Goal: Information Seeking & Learning: Learn about a topic

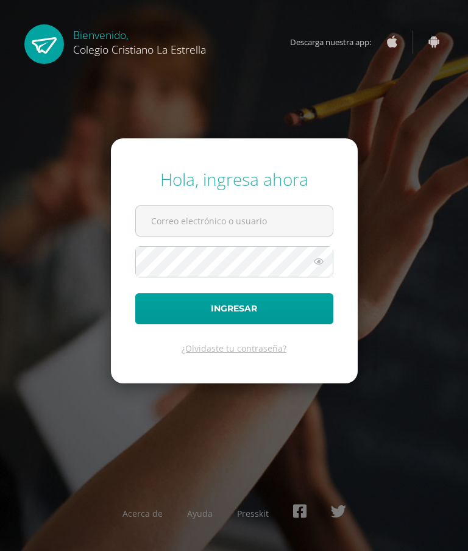
click at [293, 236] on input "text" at bounding box center [234, 221] width 197 height 30
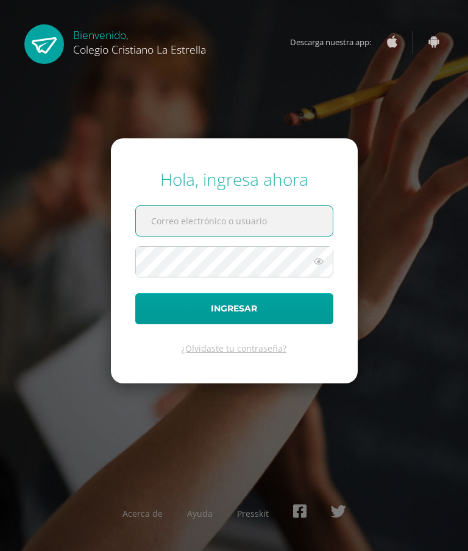
type input "[EMAIL_ADDRESS][DOMAIN_NAME]"
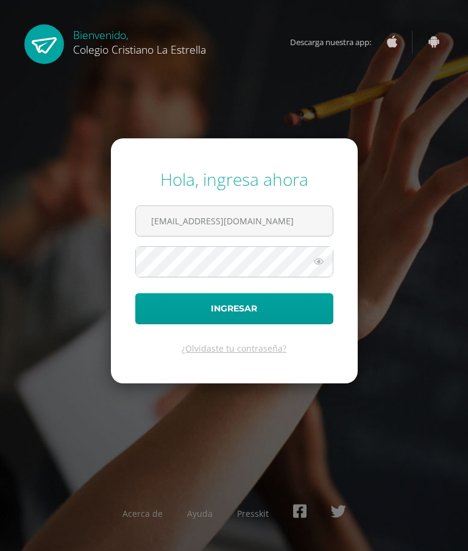
click at [286, 324] on button "Ingresar" at bounding box center [234, 308] width 198 height 31
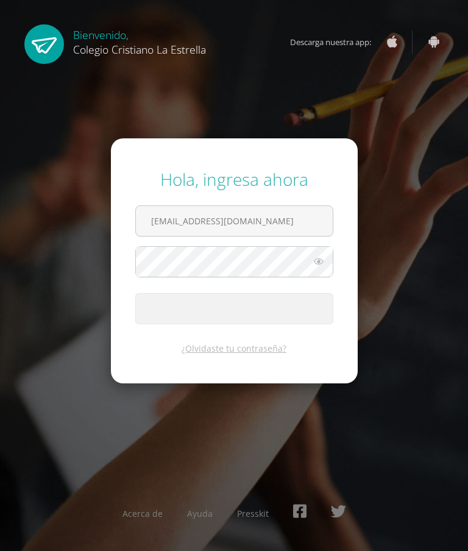
click at [297, 324] on span "submit" at bounding box center [234, 309] width 197 height 30
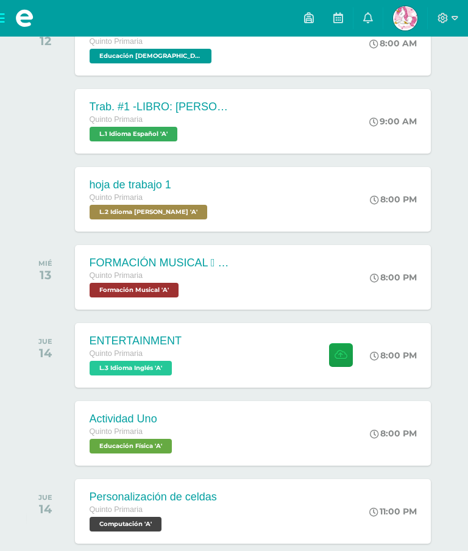
scroll to position [231, 0]
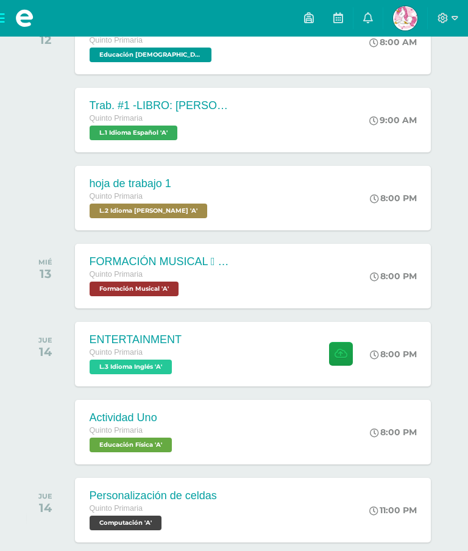
click at [392, 288] on div "8:00 PM" at bounding box center [399, 276] width 64 height 65
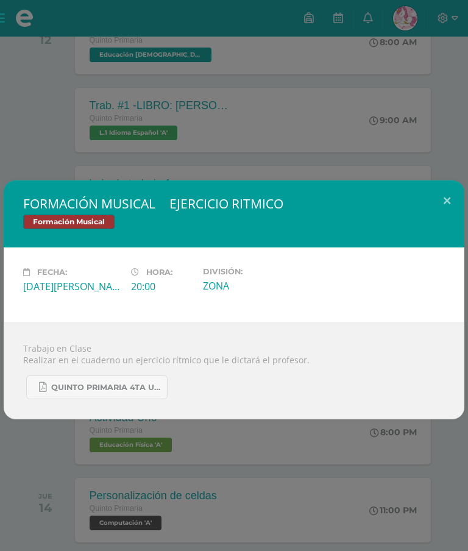
click at [144, 398] on link "QUINTO PRIMARIA 4TA UNIDAD.pdf" at bounding box center [96, 387] width 141 height 24
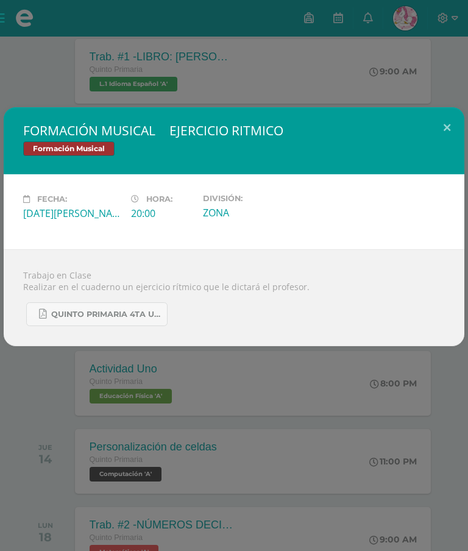
click at [430, 138] on button at bounding box center [447, 127] width 35 height 41
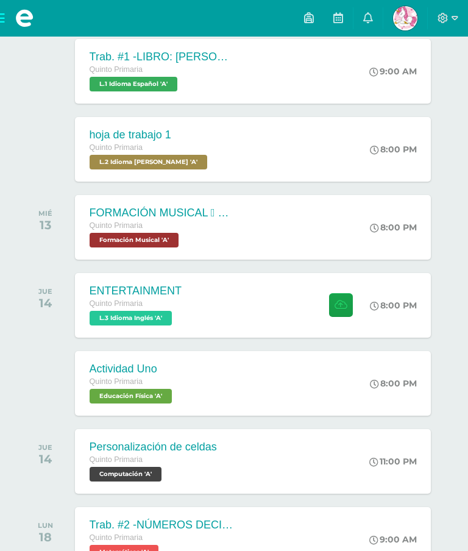
click at [448, 77] on div "FORMACIÓN MUSICAL  EJERCICIO RITMICO Formación Musical Fecha: [DATE][PERSON_NA…" at bounding box center [234, 226] width 468 height 551
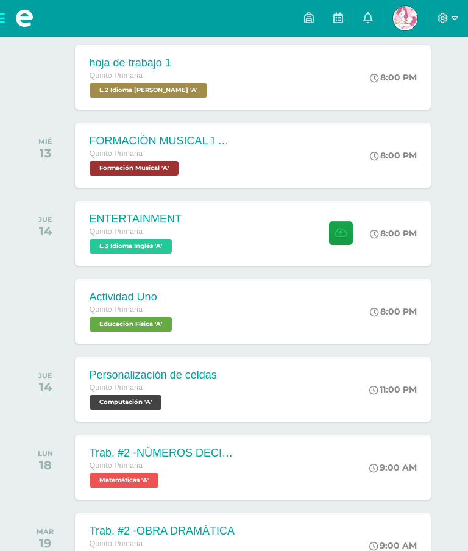
scroll to position [354, 0]
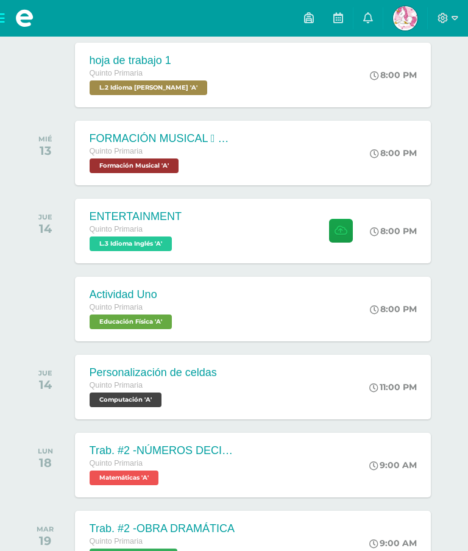
click at [296, 229] on div "ENTERTAINMENT Quinto Primaria L.3 Idioma Inglés 'A' 8:00 PM ENTERTAINMENT L.3 I…" at bounding box center [253, 231] width 356 height 65
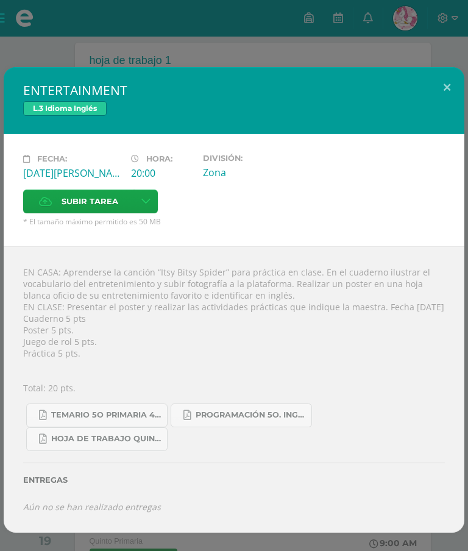
click at [395, 82] on div "ENTERTAINMENT L.3 Idioma Inglés" at bounding box center [234, 100] width 461 height 67
click at [424, 63] on div "ENTERTAINMENT L.3 Idioma Inglés Fecha: [DATE][PERSON_NAME] Hora: 20:00 División…" at bounding box center [234, 300] width 468 height 600
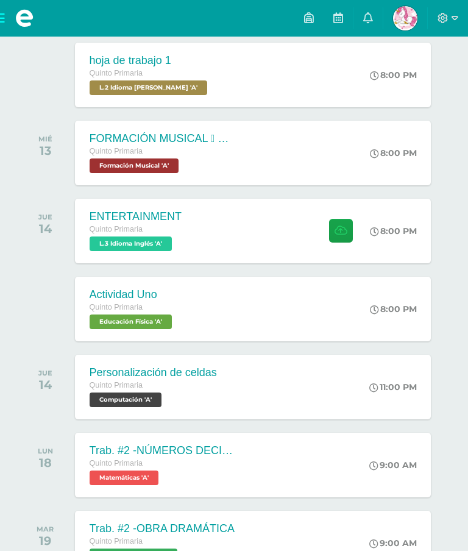
click at [243, 305] on div "Actividad Uno Quinto Primaria Educación Física 'A' 8:00 PM Actividad Uno Educac…" at bounding box center [253, 309] width 356 height 65
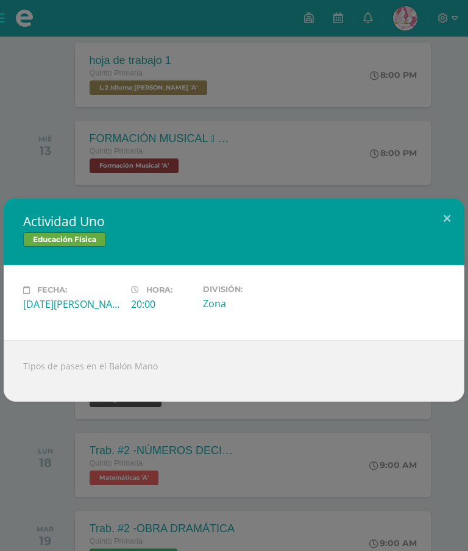
click at [266, 439] on div "Actividad Uno Educación Física Fecha: [DATE][PERSON_NAME] Hora: 20:00 División:…" at bounding box center [234, 300] width 468 height 600
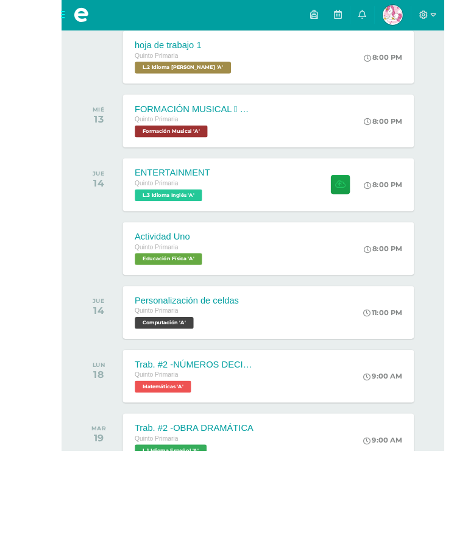
scroll to position [470, 27]
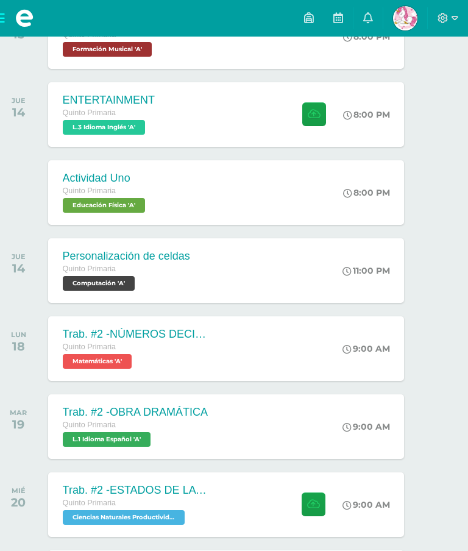
click at [289, 277] on div "Personalización de celdas Quinto Primaria Computación 'A' 11:00 PM Personalizac…" at bounding box center [226, 270] width 356 height 65
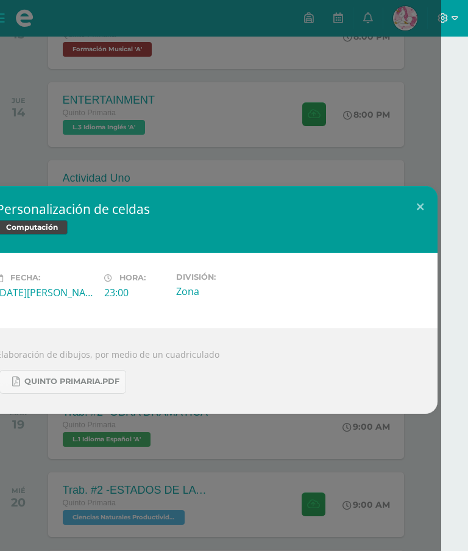
click at [269, 436] on div "Personalización de celdas Computación Fecha: [DATE][PERSON_NAME] Hora: 23:00 Di…" at bounding box center [207, 300] width 468 height 600
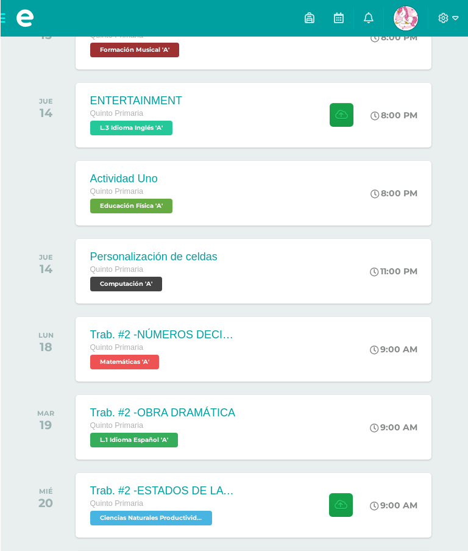
scroll to position [470, 0]
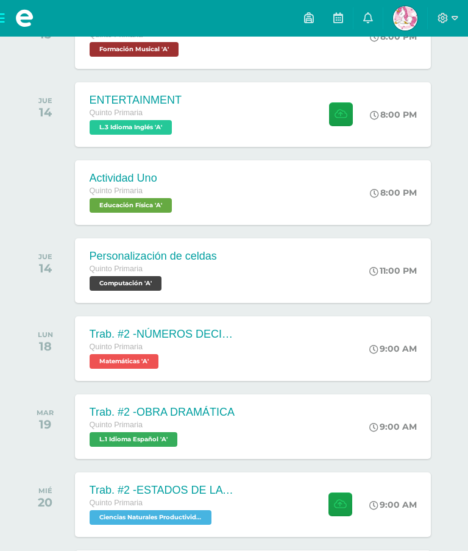
click at [290, 274] on div "Personalización de celdas Quinto Primaria Computación 'A' 11:00 PM Personalizac…" at bounding box center [253, 270] width 356 height 65
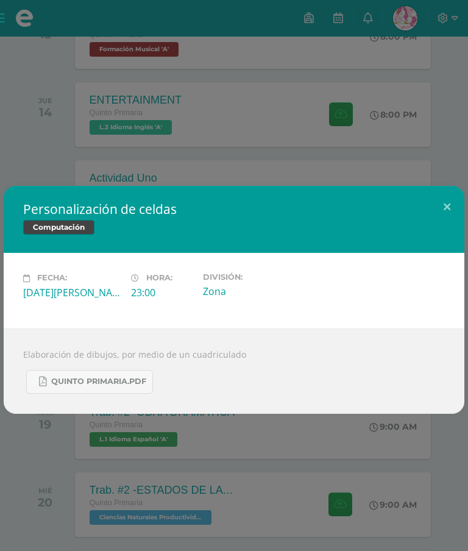
click at [307, 455] on div "Personalización de celdas Computación Fecha: [DATE][PERSON_NAME] Hora: 23:00 Di…" at bounding box center [234, 300] width 468 height 600
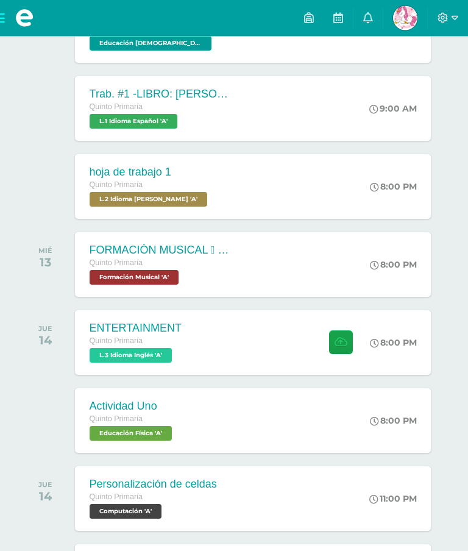
scroll to position [252, 0]
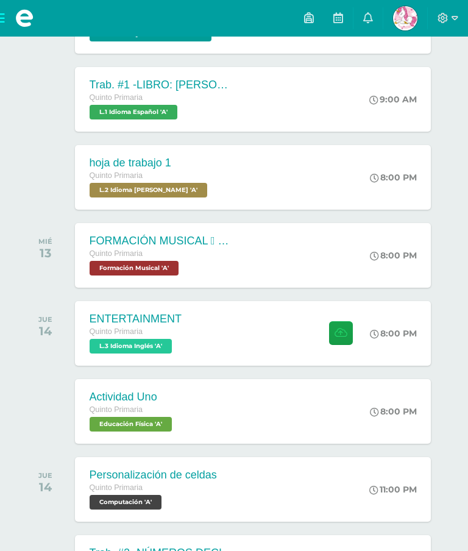
click at [296, 244] on div "FORMACIÓN MUSICAL  EJERCICIO RITMICO Quinto Primaria Formación Musical 'A' 8:0…" at bounding box center [253, 255] width 356 height 65
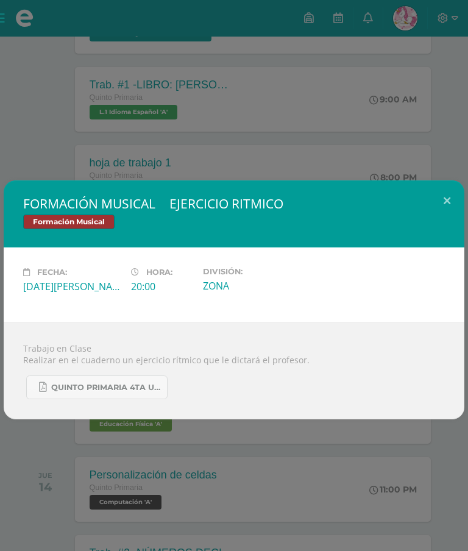
click at [326, 477] on div "FORMACIÓN MUSICAL  EJERCICIO RITMICO Formación Musical Fecha: [DATE][PERSON_NA…" at bounding box center [234, 300] width 468 height 600
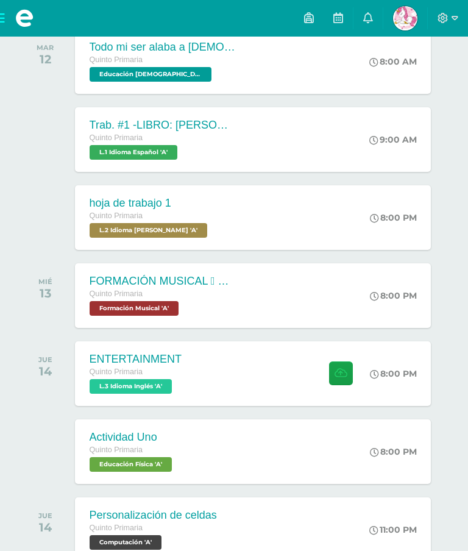
scroll to position [49, 0]
